Goal: Communication & Community: Connect with others

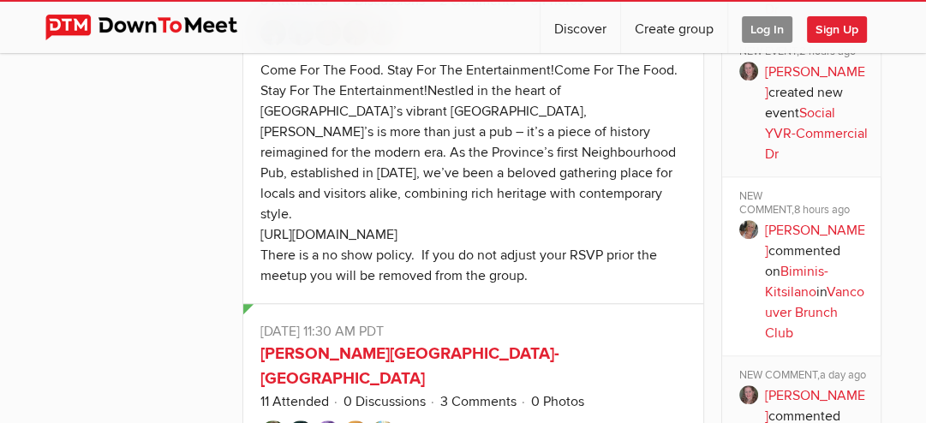
scroll to position [1117, 0]
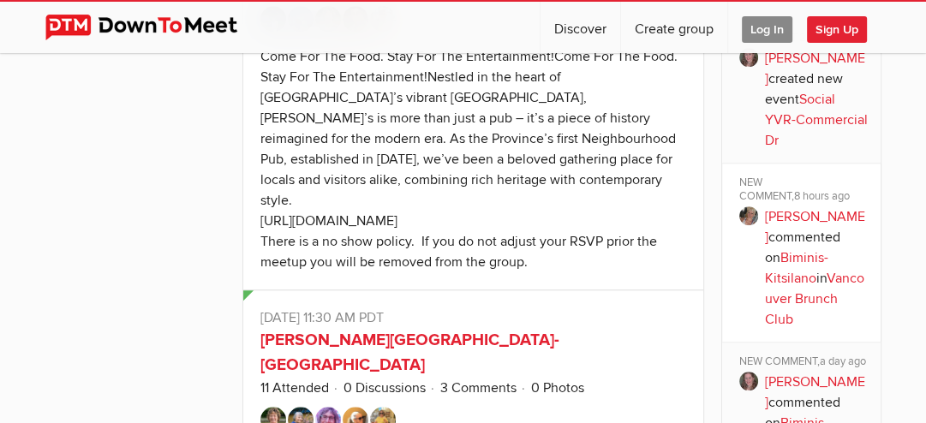
click at [813, 254] on p "[PERSON_NAME] commented on Biminis-Kitsilano in [GEOGRAPHIC_DATA] Brunch Club" at bounding box center [817, 267] width 104 height 123
click at [819, 315] on link "Vancouver Brunch Club" at bounding box center [814, 299] width 99 height 58
click at [794, 203] on span "8 hours ago" at bounding box center [822, 196] width 56 height 14
click at [770, 227] on link "[PERSON_NAME]" at bounding box center [815, 227] width 100 height 38
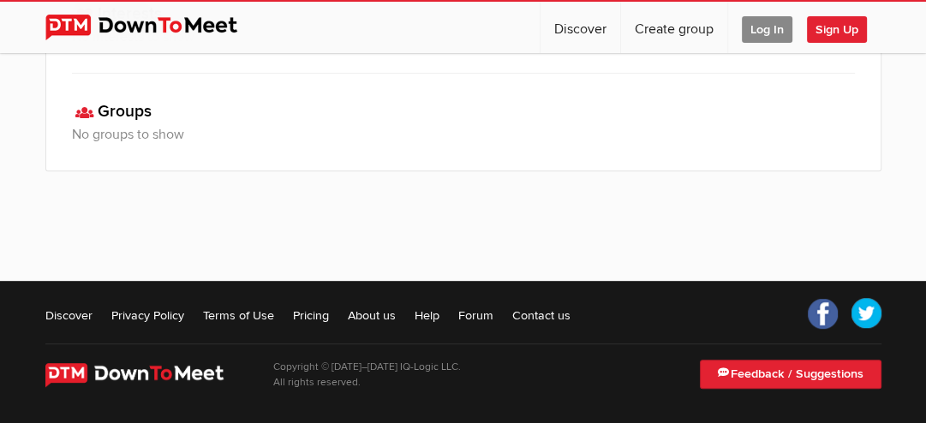
scroll to position [659, 0]
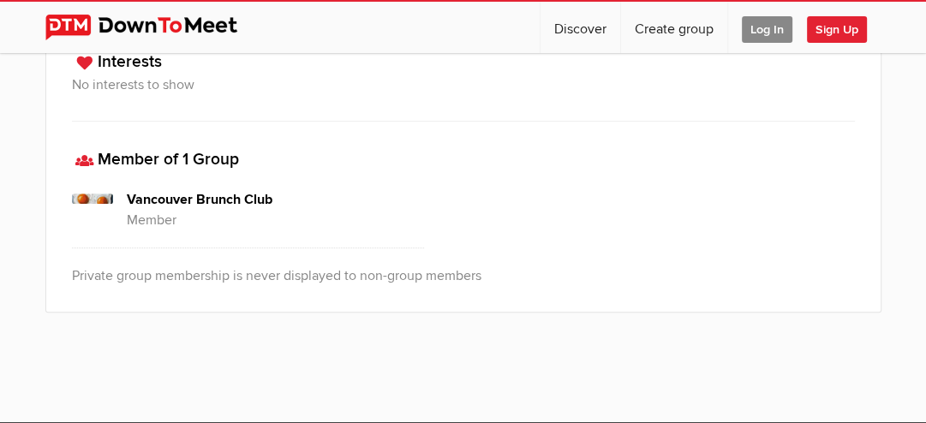
click at [764, 29] on span "Log In" at bounding box center [767, 29] width 51 height 27
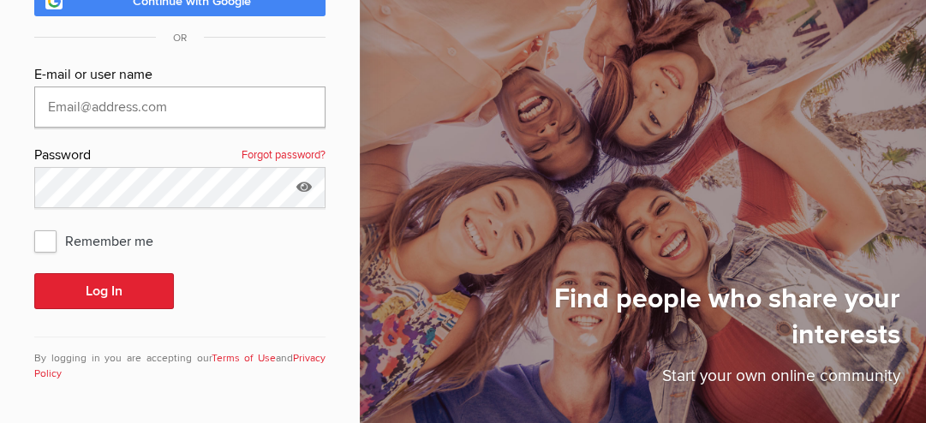
type input "[EMAIL_ADDRESS][DOMAIN_NAME]"
click at [293, 183] on icon at bounding box center [304, 186] width 26 height 39
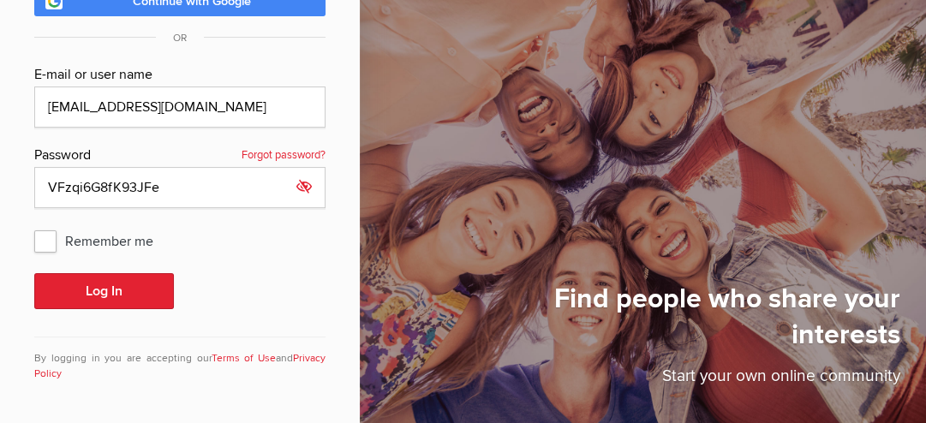
click at [296, 188] on icon at bounding box center [304, 186] width 26 height 39
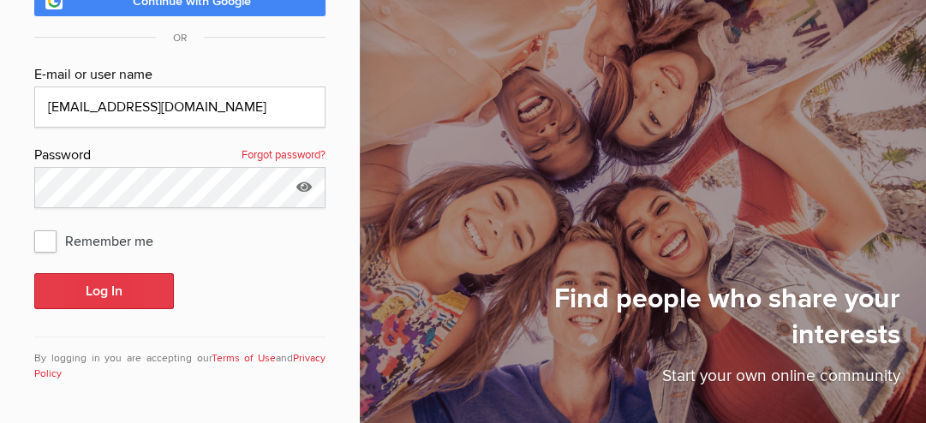
click at [128, 296] on button "Log In" at bounding box center [104, 291] width 140 height 36
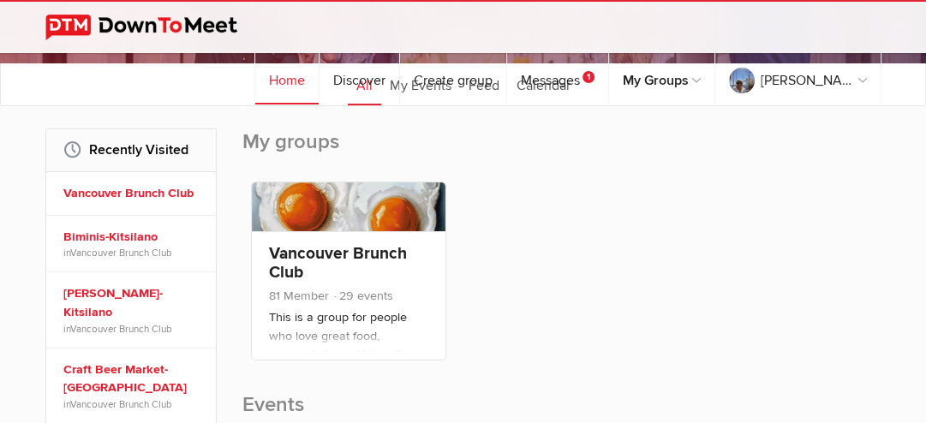
scroll to position [193, 0]
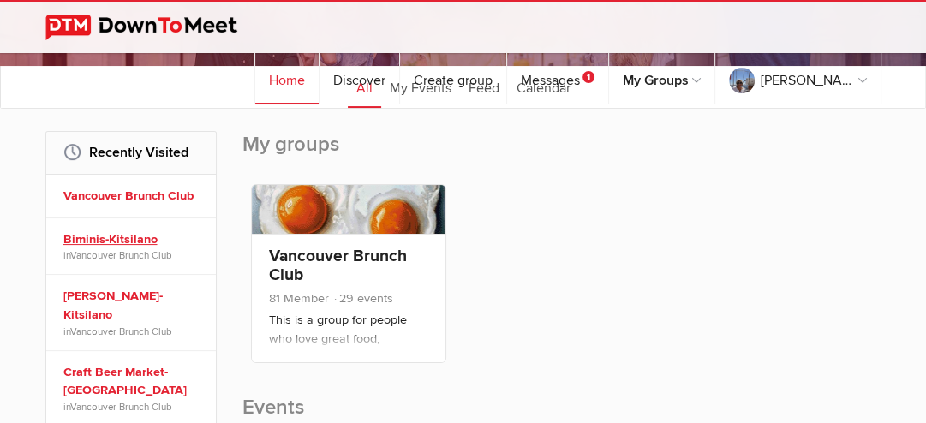
click at [130, 238] on link "Biminis-Kitsilano" at bounding box center [133, 239] width 140 height 19
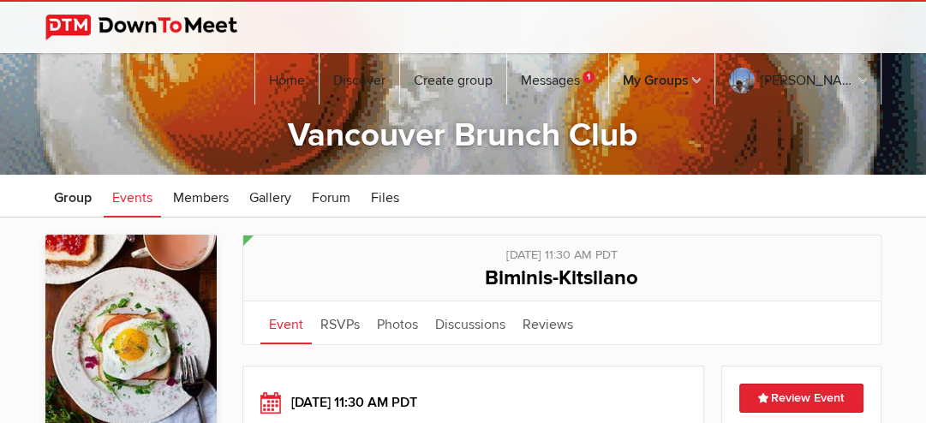
scroll to position [117, 0]
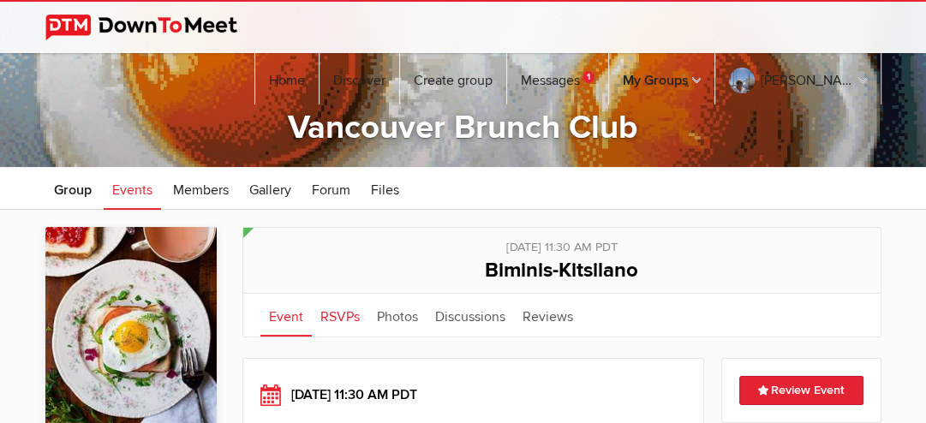
click at [343, 322] on link "RSVPs" at bounding box center [340, 315] width 57 height 43
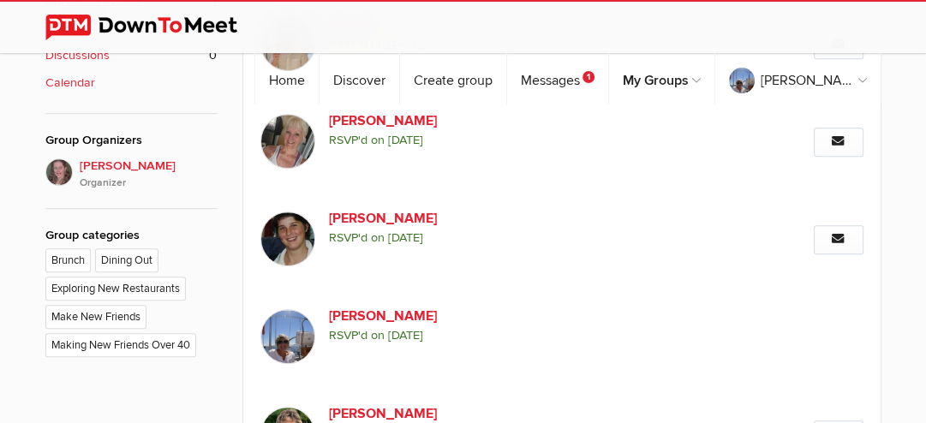
scroll to position [730, 0]
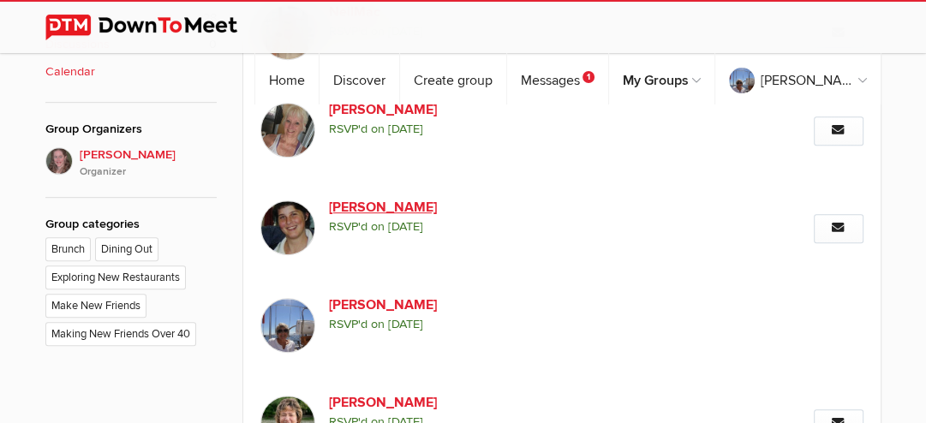
click at [379, 209] on link "[PERSON_NAME]" at bounding box center [435, 207] width 212 height 21
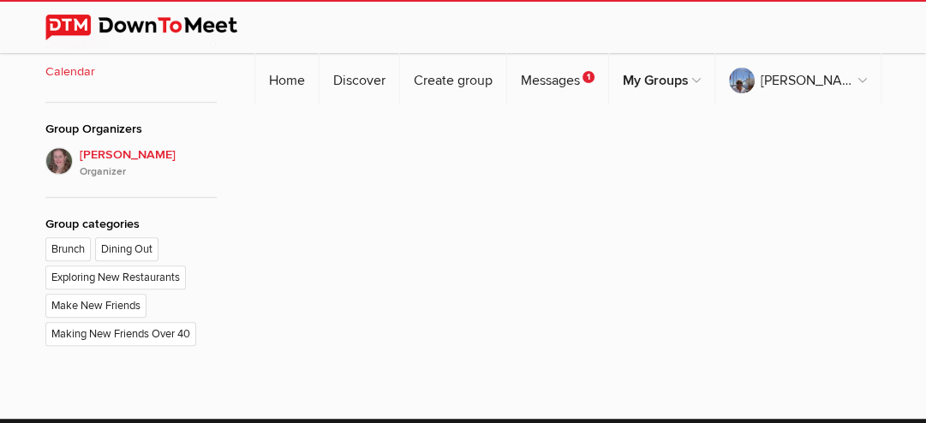
scroll to position [284, 0]
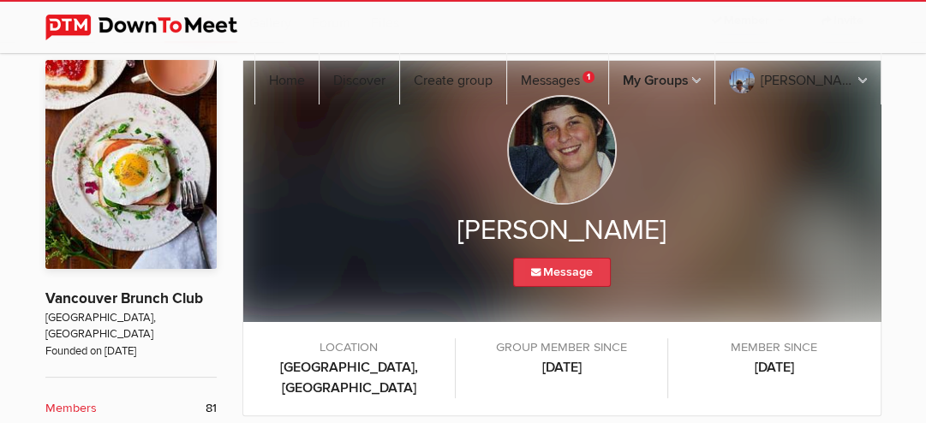
click at [566, 281] on link "Message" at bounding box center [562, 272] width 98 height 29
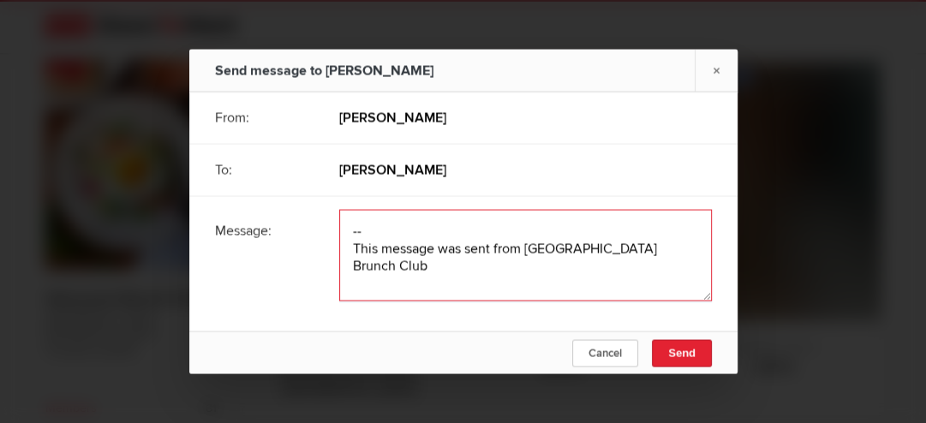
click at [368, 224] on textarea at bounding box center [525, 256] width 373 height 92
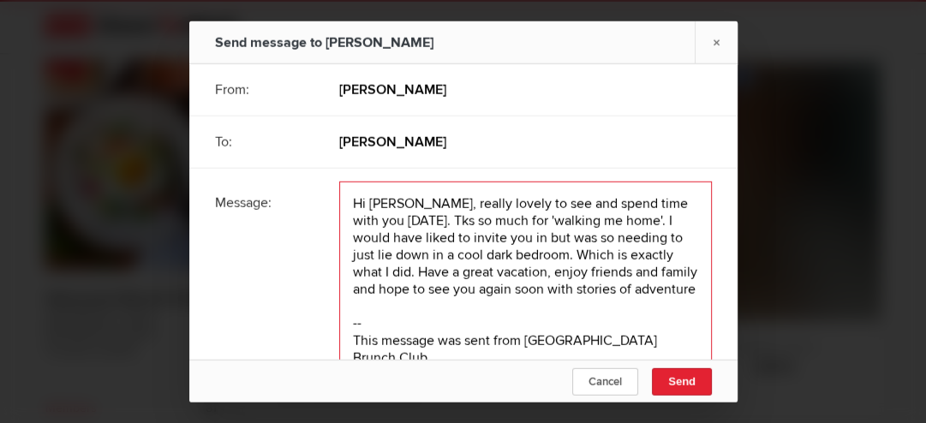
type textarea "Hi [PERSON_NAME], really lovely to see and spend time with you [DATE]. Tks so m…"
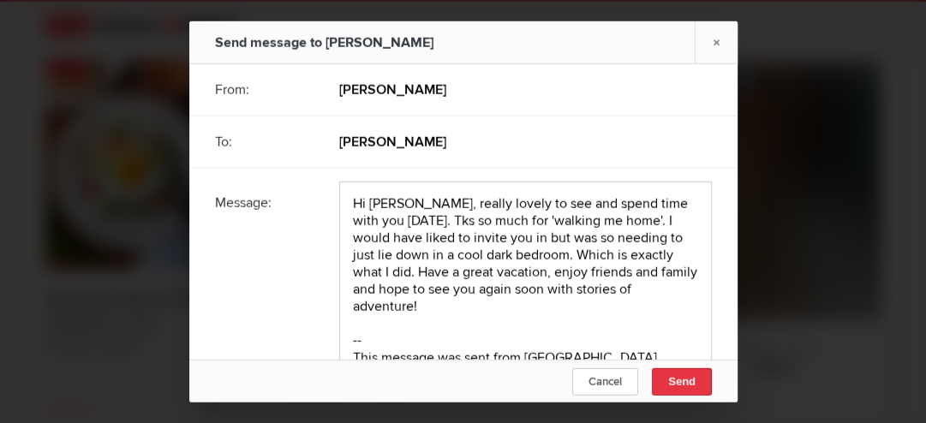
click at [689, 380] on span "Send" at bounding box center [681, 380] width 27 height 13
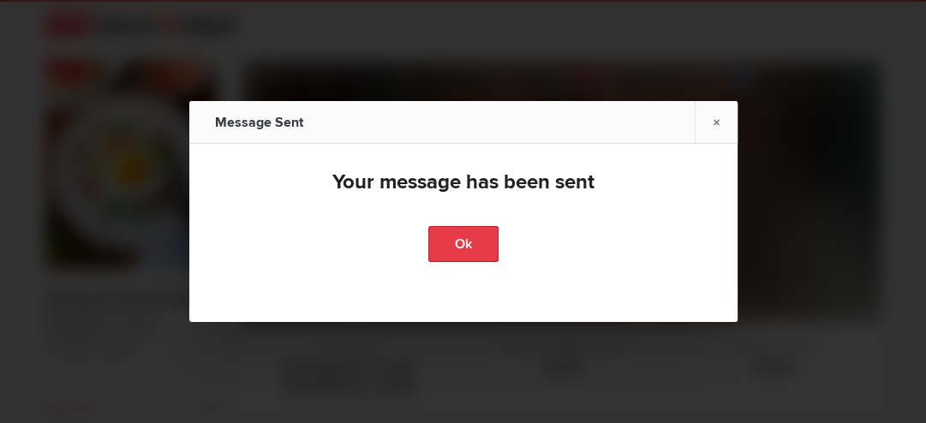
click at [450, 254] on link "Ok" at bounding box center [463, 244] width 70 height 36
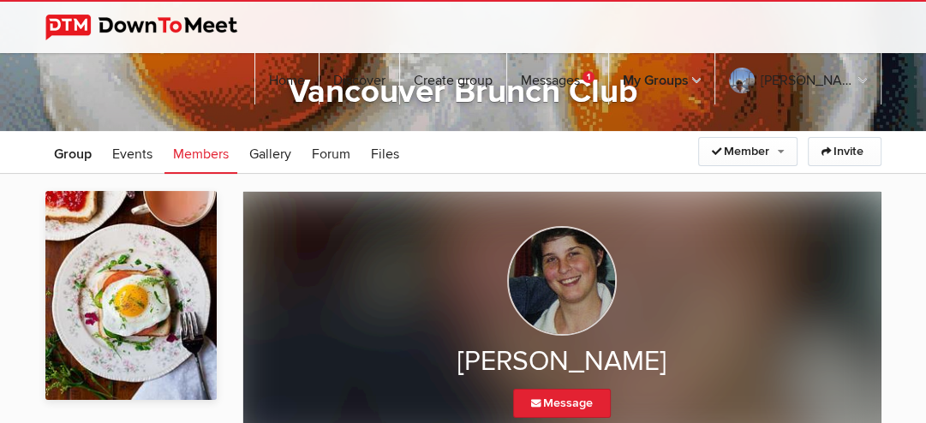
scroll to position [120, 0]
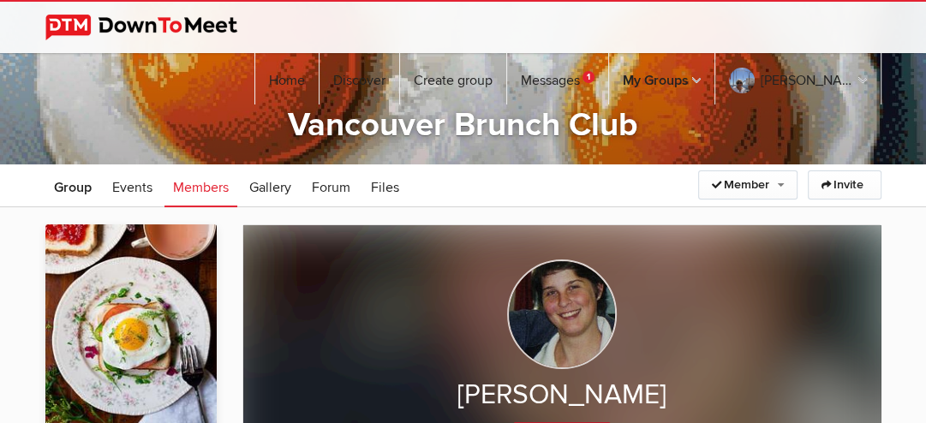
click at [201, 194] on span "Members" at bounding box center [201, 187] width 56 height 17
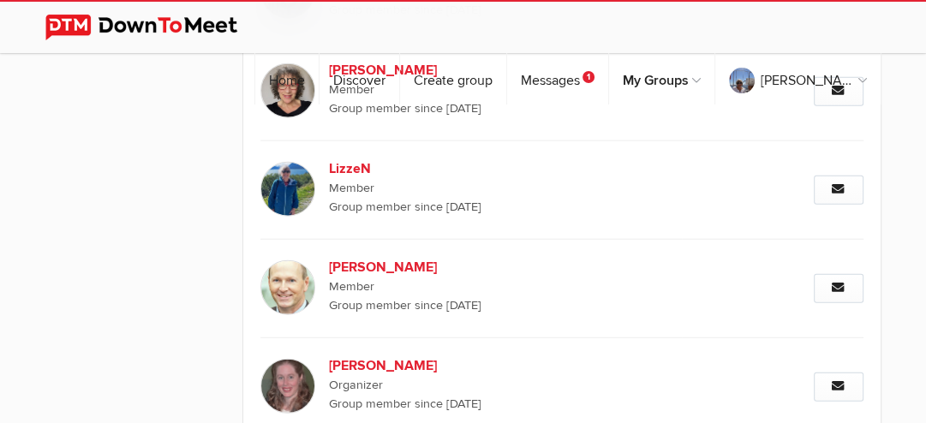
scroll to position [7720, 0]
click at [287, 358] on img at bounding box center [287, 385] width 55 height 55
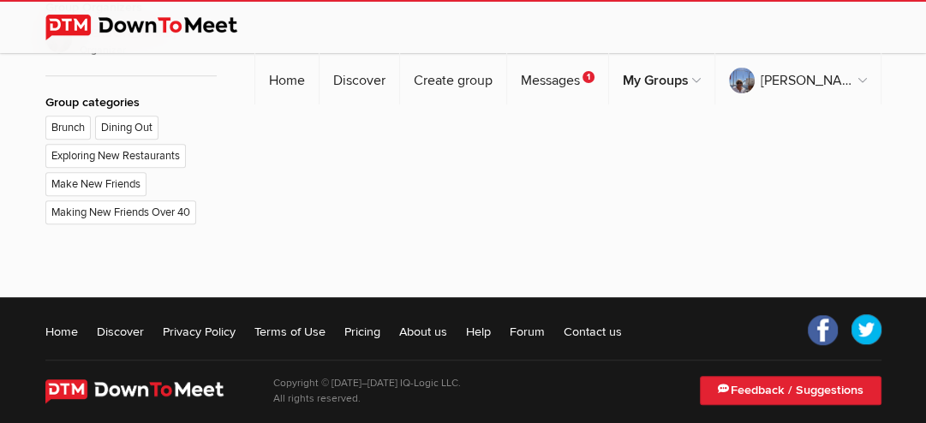
scroll to position [284, 0]
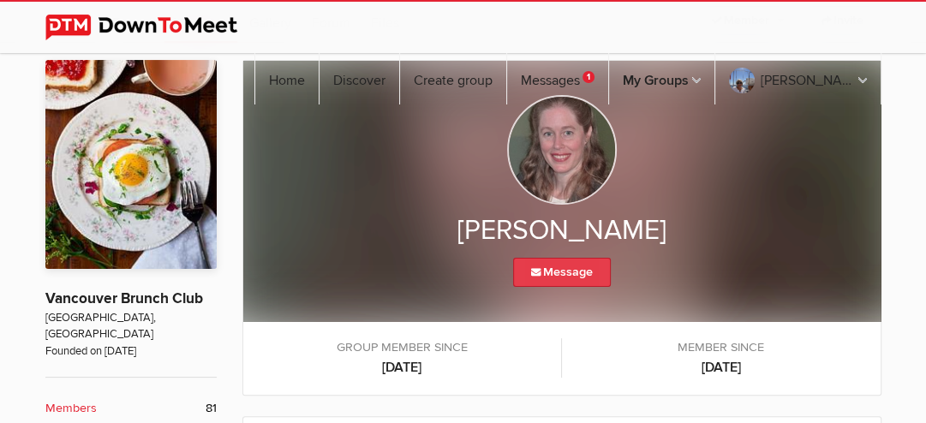
click at [572, 279] on link "Message" at bounding box center [562, 272] width 98 height 29
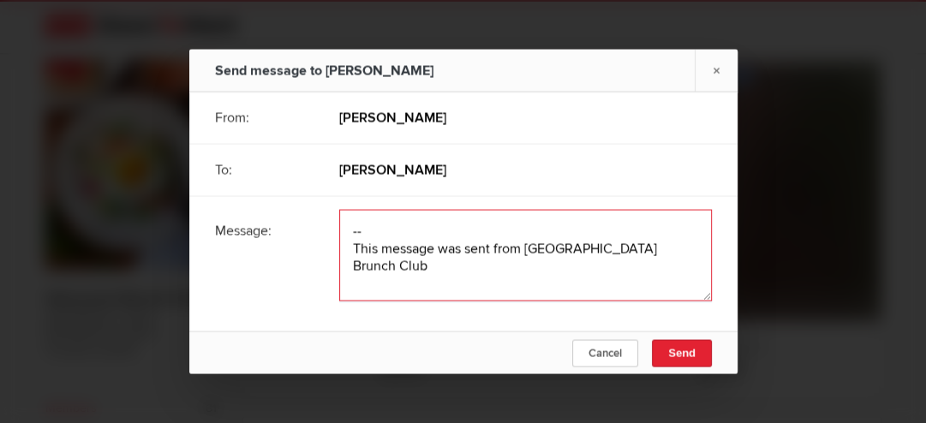
click at [363, 231] on textarea at bounding box center [525, 256] width 373 height 92
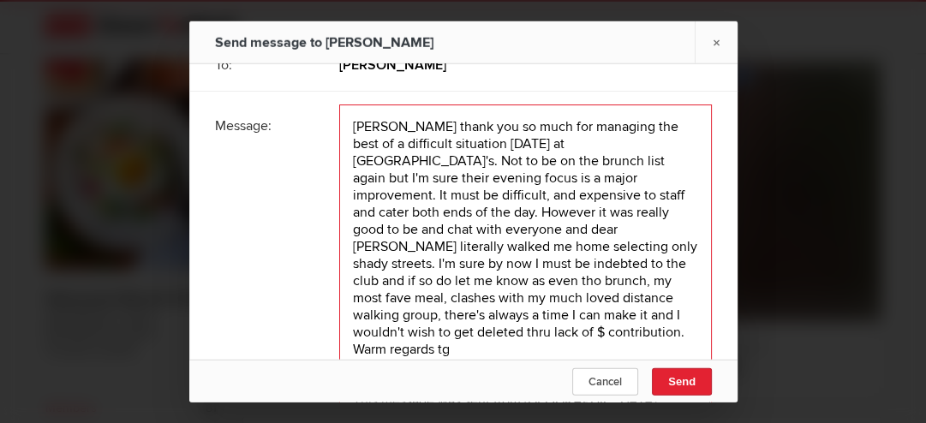
scroll to position [93, 0]
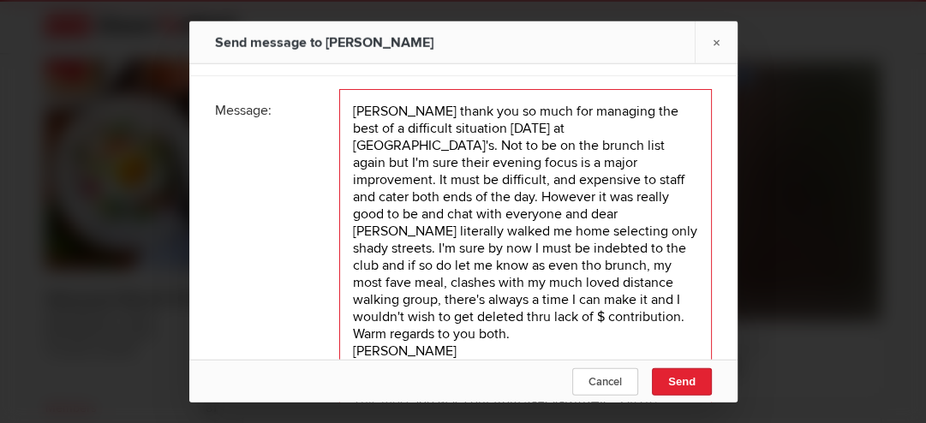
type textarea "[PERSON_NAME] thank you so much for managing the best of a difficult situation …"
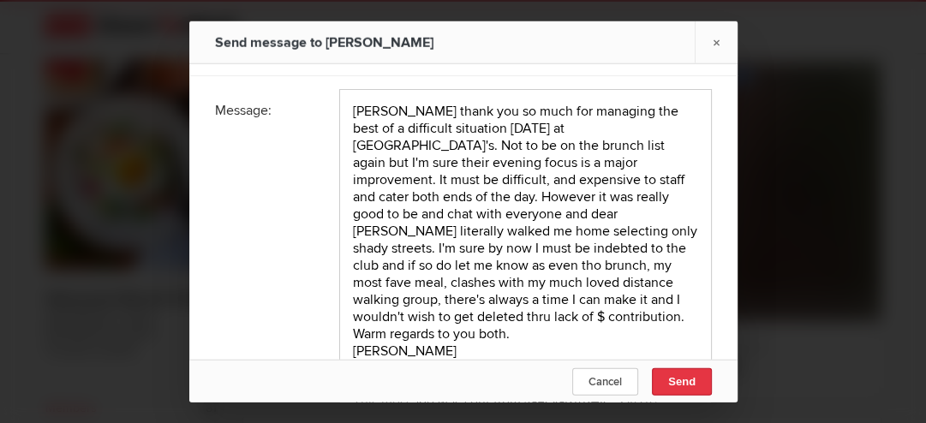
click at [687, 377] on span "Send" at bounding box center [681, 380] width 27 height 13
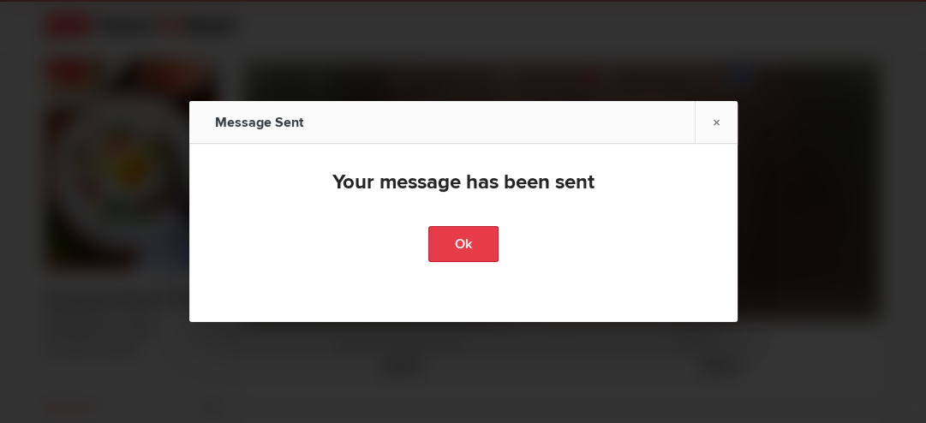
click at [464, 248] on link "Ok" at bounding box center [463, 244] width 70 height 36
